Goal: Task Accomplishment & Management: Complete application form

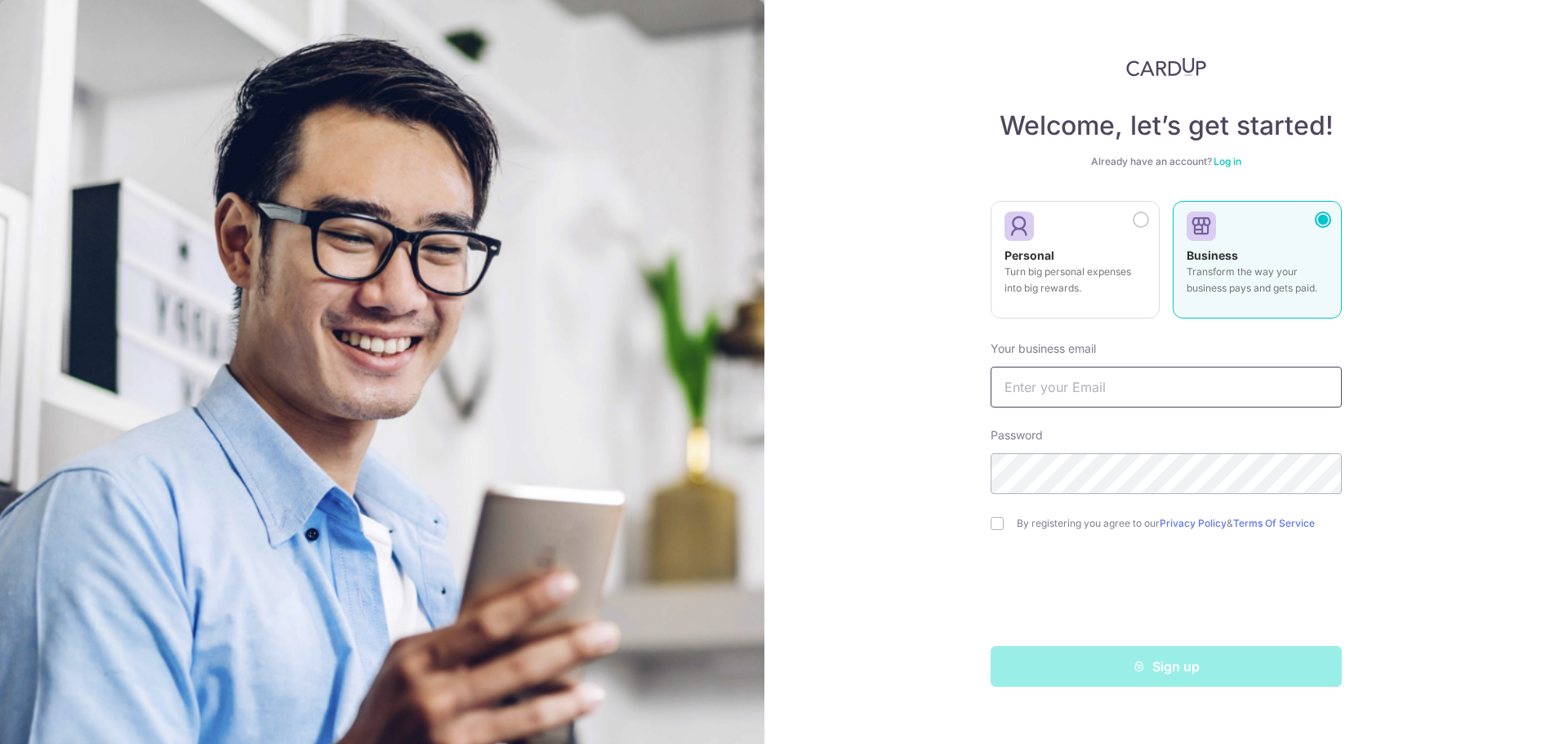
click at [1170, 396] on input "text" at bounding box center [1166, 387] width 351 height 41
type input "[EMAIL_ADDRESS][DOMAIN_NAME]"
click at [903, 529] on div "Welcome, let’s get started! Already have an account? Log in Personal Turn big p…" at bounding box center [1166, 372] width 804 height 744
click at [995, 526] on input "checkbox" at bounding box center [996, 523] width 13 height 13
checkbox input "true"
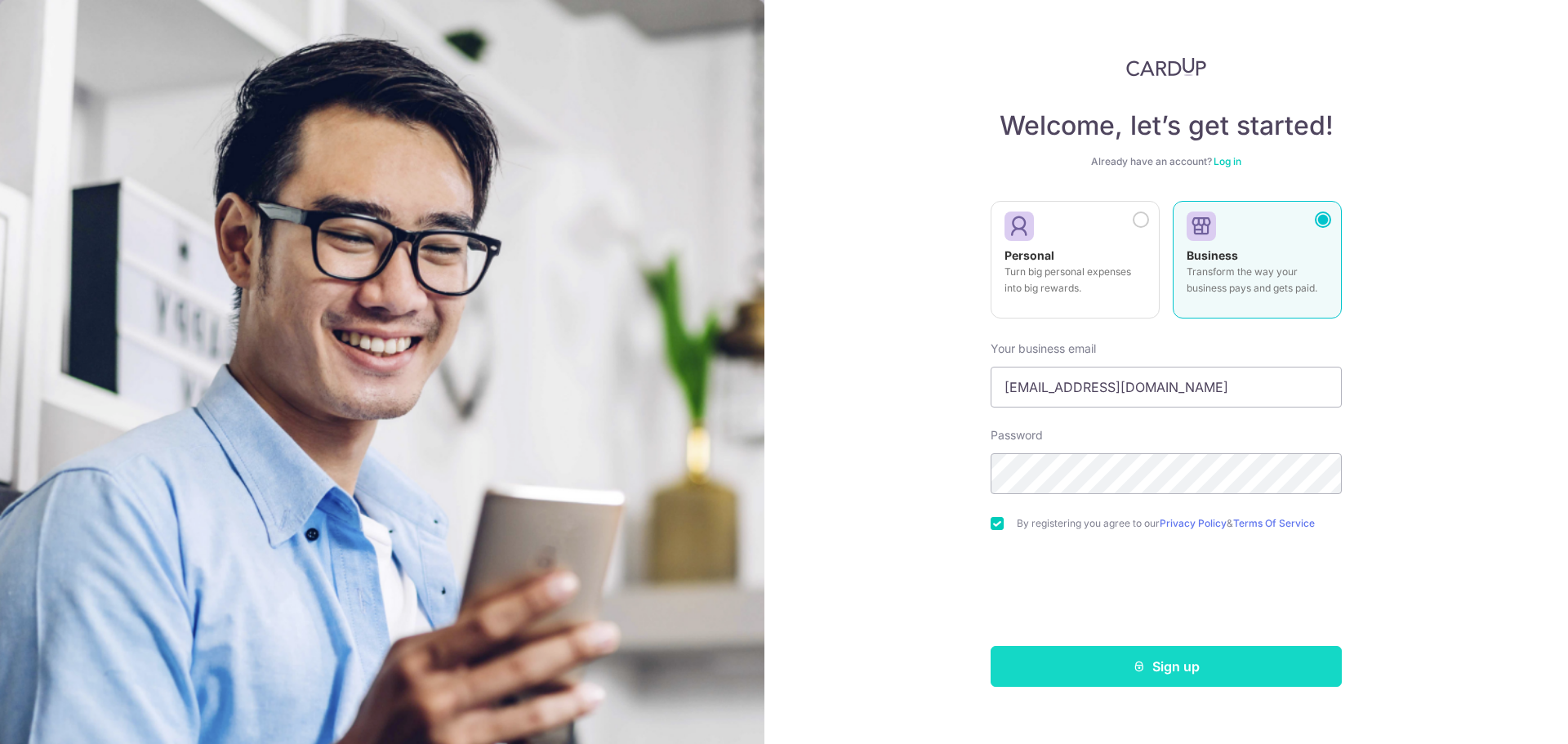
click at [1195, 672] on button "Sign up" at bounding box center [1166, 667] width 351 height 41
